Goal: Obtain resource: Download file/media

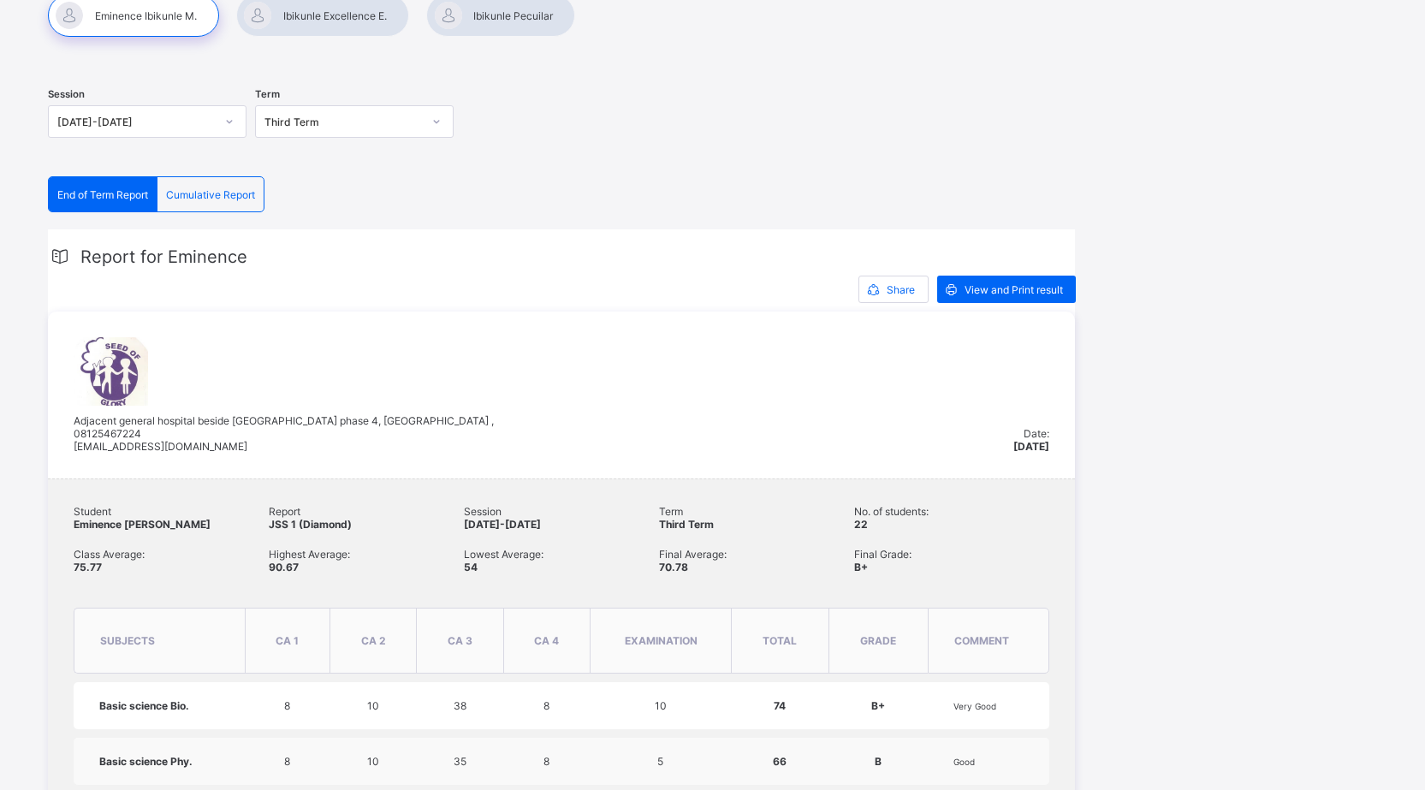
scroll to position [342, 0]
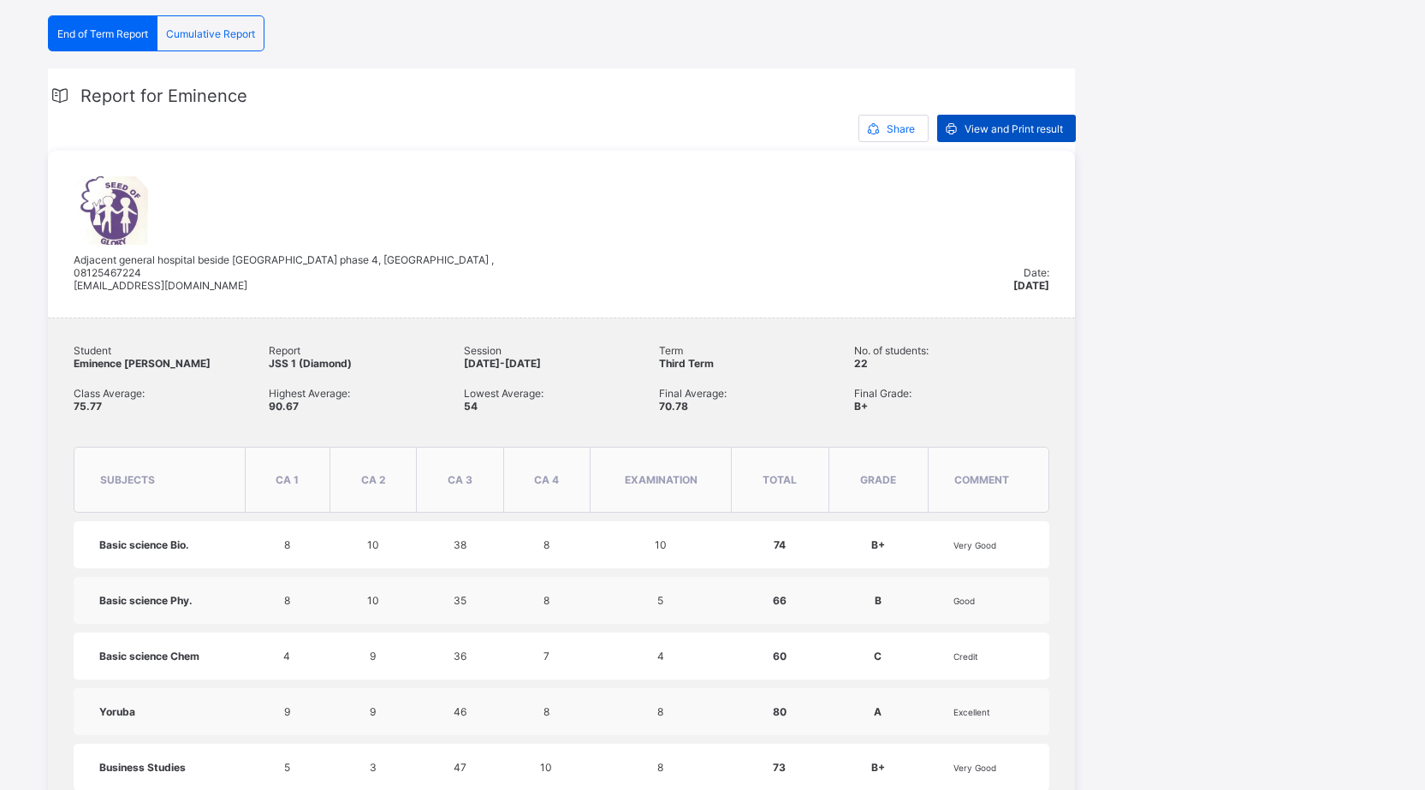
click at [1006, 123] on span "View and Print result" at bounding box center [1013, 128] width 98 height 13
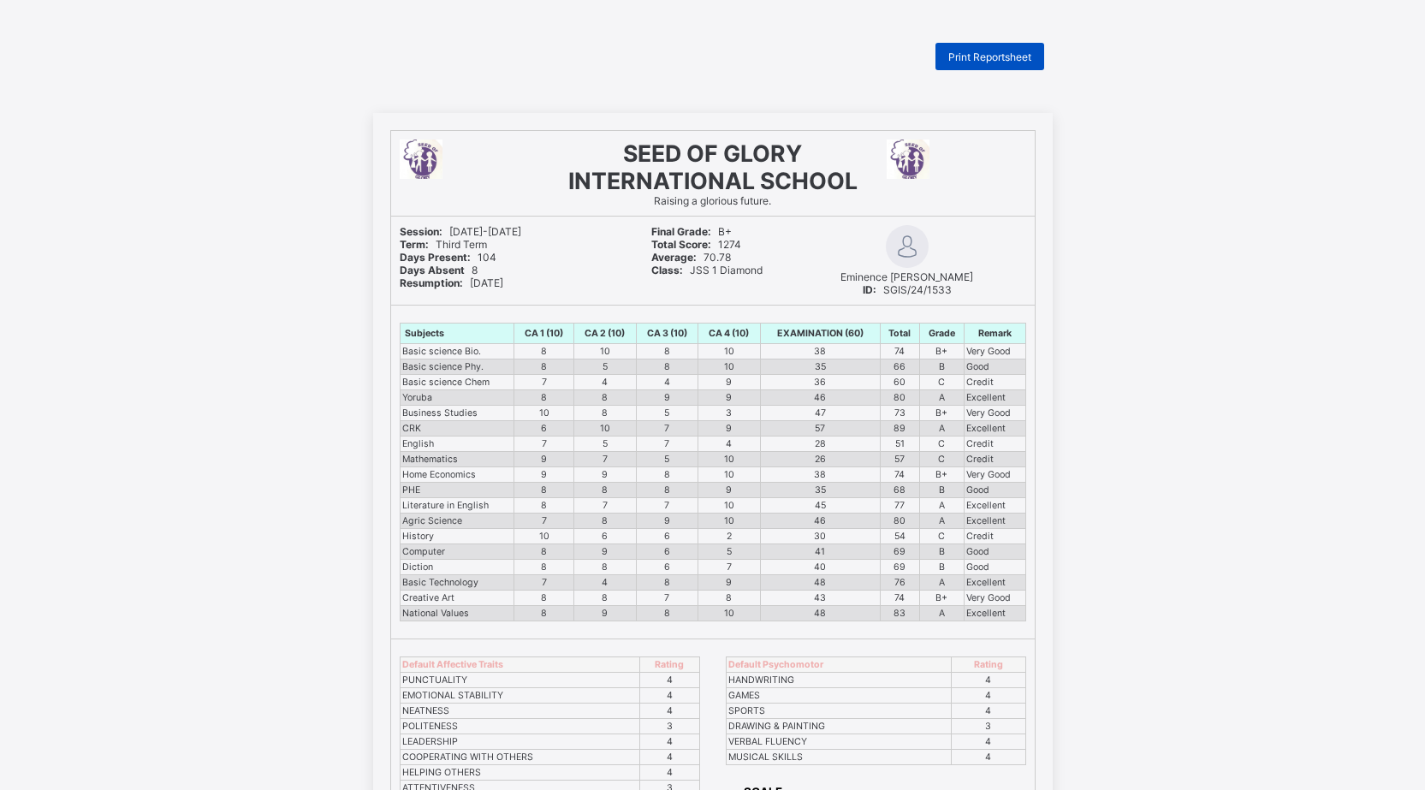
click at [1014, 58] on span "Print Reportsheet" at bounding box center [989, 56] width 83 height 13
click at [986, 63] on div "Print Reportsheet" at bounding box center [989, 56] width 109 height 27
click at [1275, 789] on html "Print Reportsheet SEED OF GLORY INTERNATIONAL SCHOOL Raising a glorious future.…" at bounding box center [712, 552] width 1425 height 1105
click at [1272, 789] on html "Print Reportsheet SEED OF GLORY INTERNATIONAL SCHOOL Raising a glorious future.…" at bounding box center [712, 552] width 1425 height 1105
